Goal: Task Accomplishment & Management: Complete application form

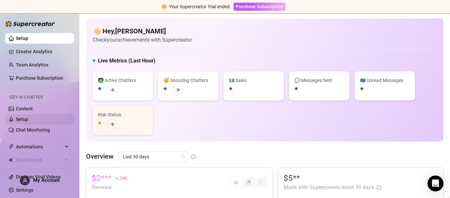
scroll to position [4, 0]
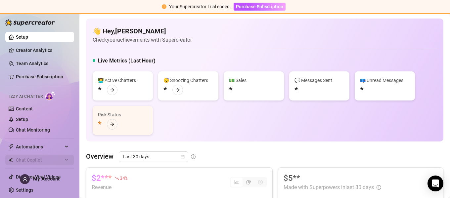
click at [29, 161] on span "Chat Copilot" at bounding box center [39, 160] width 47 height 11
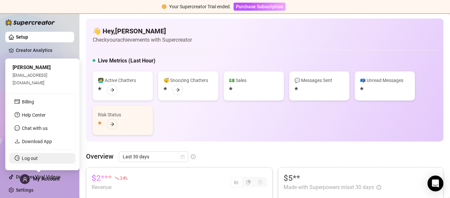
click at [35, 158] on link "Log out" at bounding box center [30, 158] width 16 height 5
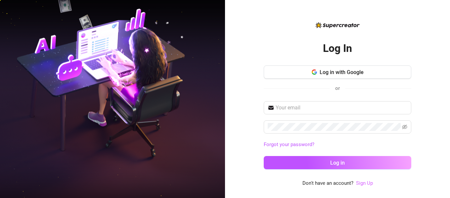
click at [361, 182] on link "Sign Up" at bounding box center [364, 183] width 17 height 6
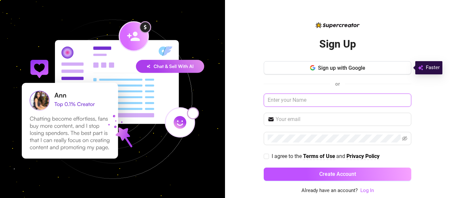
click at [285, 102] on input "text" at bounding box center [338, 100] width 148 height 13
type input "b"
type input "[PERSON_NAME] Hollow"
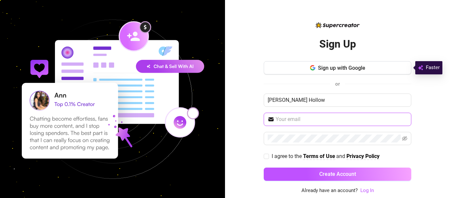
click at [291, 118] on input "text" at bounding box center [342, 119] width 132 height 8
click at [310, 121] on input "text" at bounding box center [342, 119] width 132 height 8
type input "[EMAIL_ADDRESS][DOMAIN_NAME]"
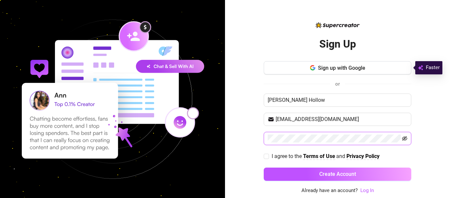
click at [404, 140] on icon "eye-invisible" at bounding box center [404, 138] width 5 height 5
click at [424, 157] on div "Sign Up Sign up with Google or [PERSON_NAME] Hollow [EMAIL_ADDRESS][DOMAIN_NAME…" at bounding box center [337, 99] width 225 height 198
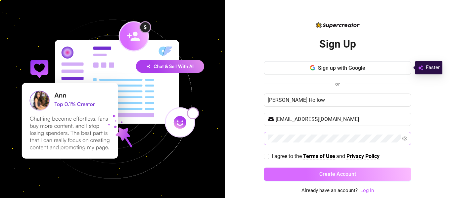
click at [365, 172] on button "Create Account" at bounding box center [338, 174] width 148 height 13
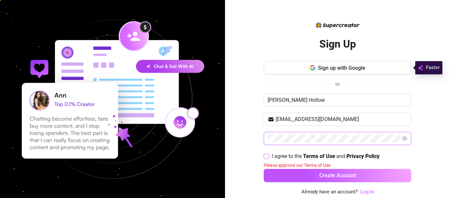
click at [267, 156] on input "I agree to the Terms of Use and Privacy Policy" at bounding box center [266, 156] width 5 height 5
checkbox input "true"
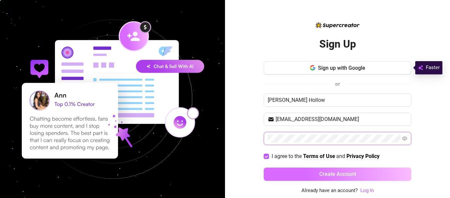
click at [275, 171] on button "Create Account" at bounding box center [338, 174] width 148 height 13
